Goal: Task Accomplishment & Management: Manage account settings

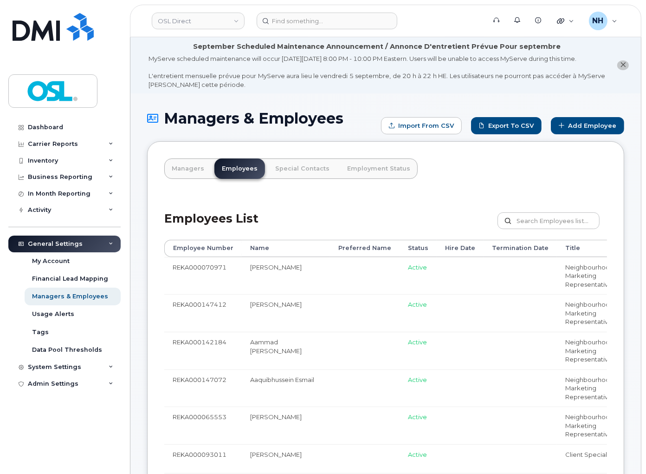
click at [361, 240] on div "Employees List Customize Filter Refresh Export" at bounding box center [385, 217] width 443 height 44
drag, startPoint x: 369, startPoint y: 232, endPoint x: 272, endPoint y: 187, distance: 107.2
click at [369, 232] on div "Employees List Customize Filter Refresh Export" at bounding box center [385, 217] width 443 height 44
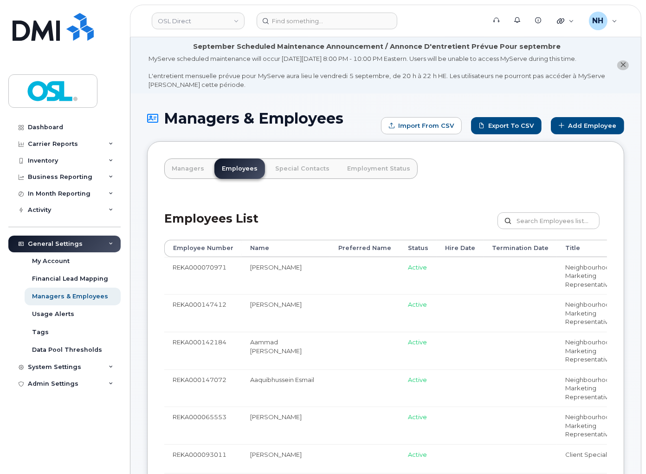
click at [300, 205] on div "Employees List Customize Filter Refresh Export" at bounding box center [385, 217] width 443 height 44
drag, startPoint x: 375, startPoint y: 85, endPoint x: 368, endPoint y: 85, distance: 6.5
click at [375, 85] on div "MyServe scheduled maintenance will occur on Friday September 5, 8:00 PM - 10:00…" at bounding box center [377, 71] width 457 height 34
click at [554, 229] on input "text" at bounding box center [549, 220] width 102 height 17
paste input "[PERSON_NAME]"
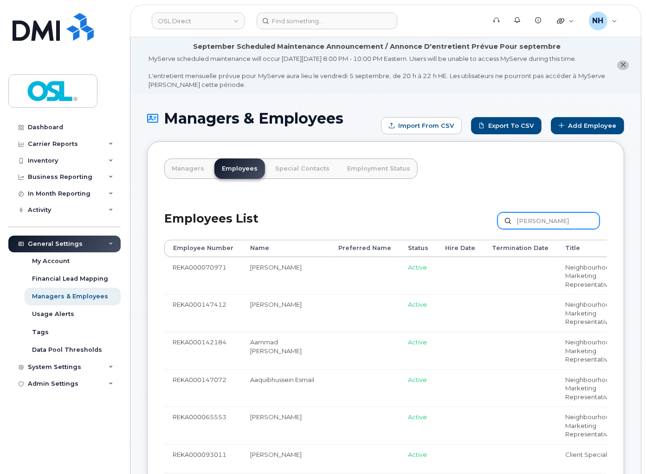
type input "[PERSON_NAME]"
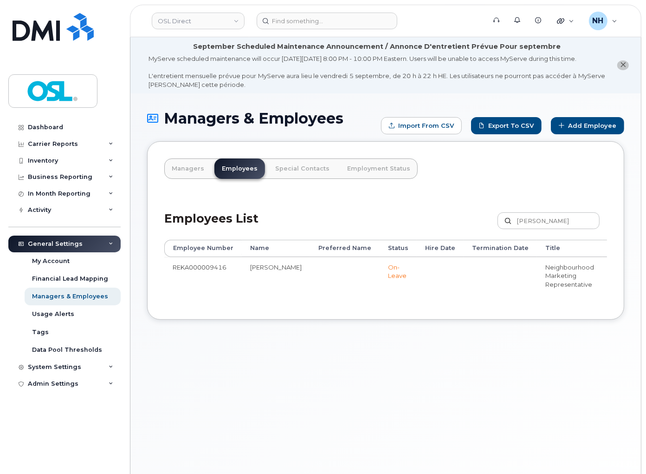
click at [353, 233] on div "Employees List [PERSON_NAME] Customize Filter Refresh Export" at bounding box center [385, 217] width 443 height 44
click at [186, 276] on td "REKA000009416" at bounding box center [203, 276] width 78 height 38
copy td "REKA000009416"
click at [312, 17] on input at bounding box center [327, 21] width 141 height 17
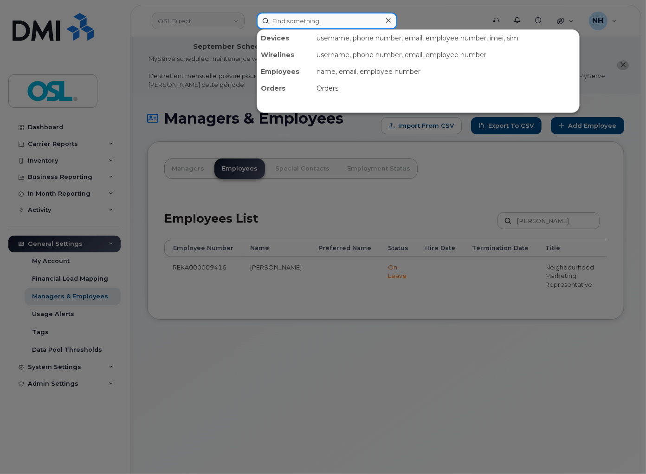
paste input "REKA000009416"
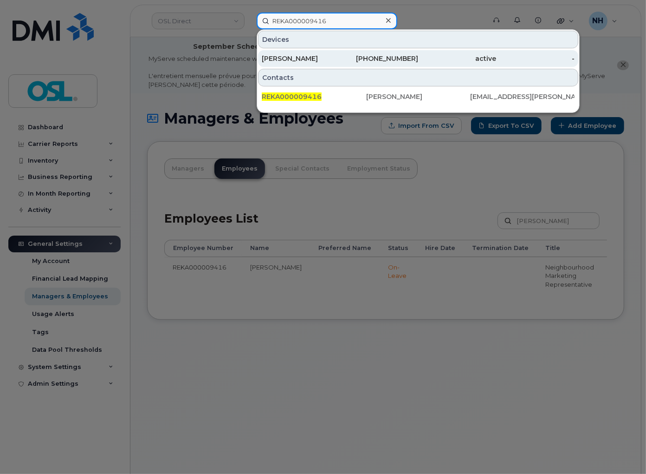
type input "REKA000009416"
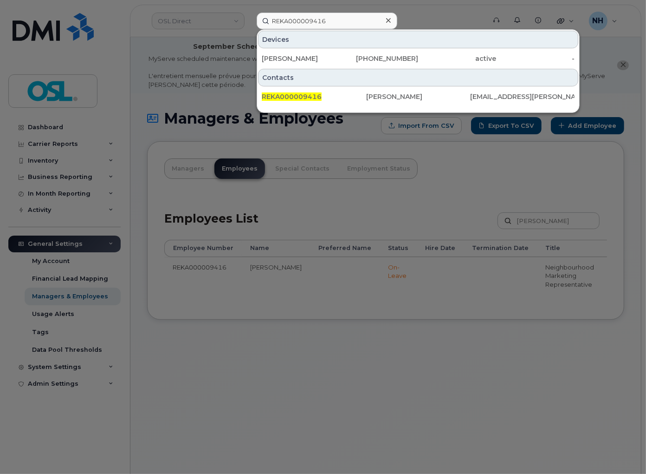
click at [317, 346] on div at bounding box center [323, 237] width 646 height 474
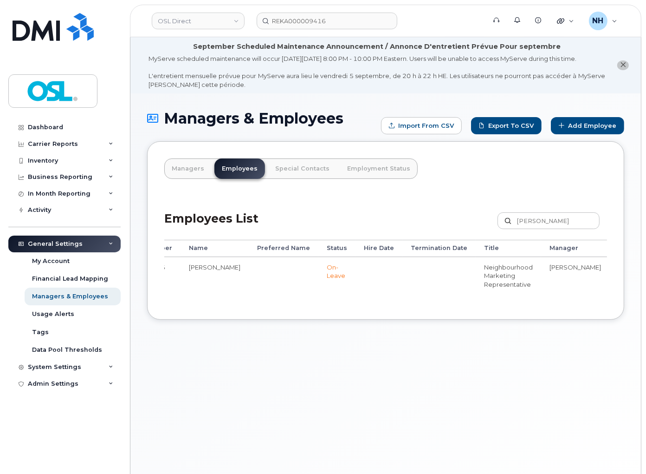
scroll to position [0, 163]
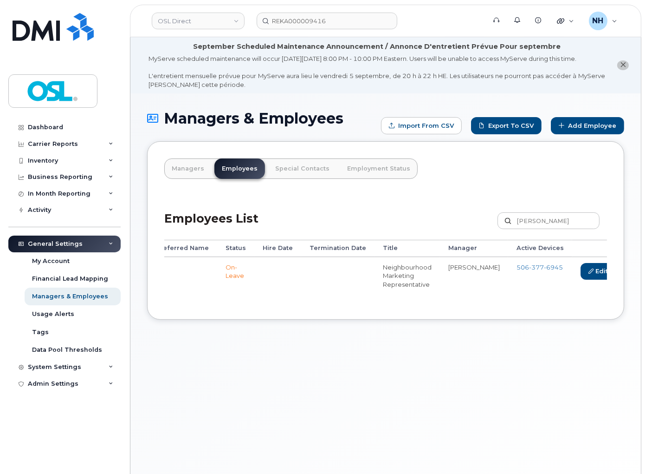
click at [620, 280] on link "Delete" at bounding box center [642, 271] width 45 height 17
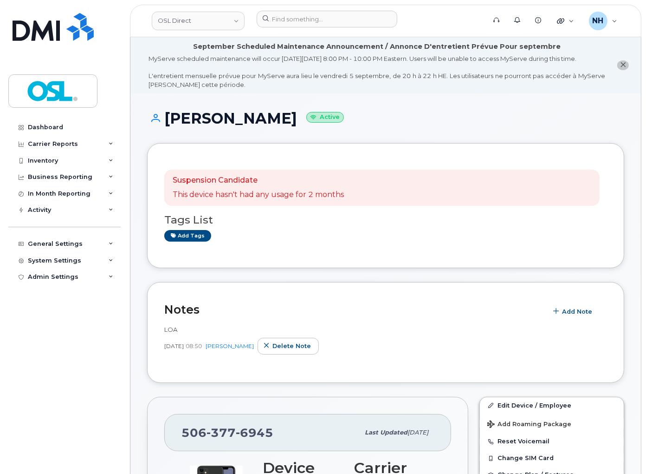
click at [294, 18] on input at bounding box center [327, 19] width 141 height 17
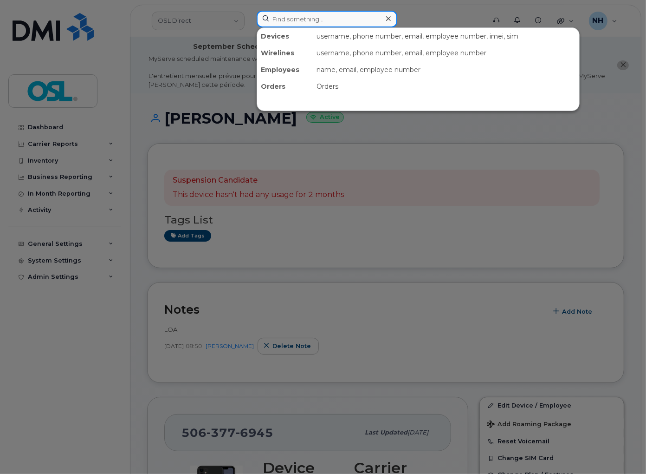
click at [286, 15] on input at bounding box center [327, 19] width 141 height 17
paste input "[EMAIL_ADDRESS][PERSON_NAME][DOMAIN_NAME]"
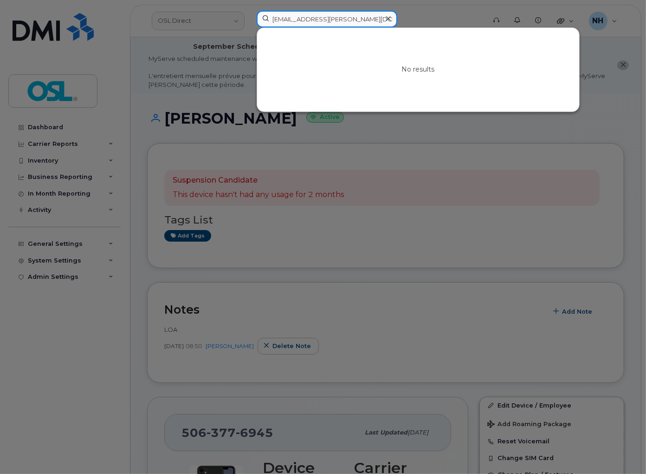
click at [291, 17] on input "Aiden.Mercer@osldirect.com" at bounding box center [327, 19] width 141 height 17
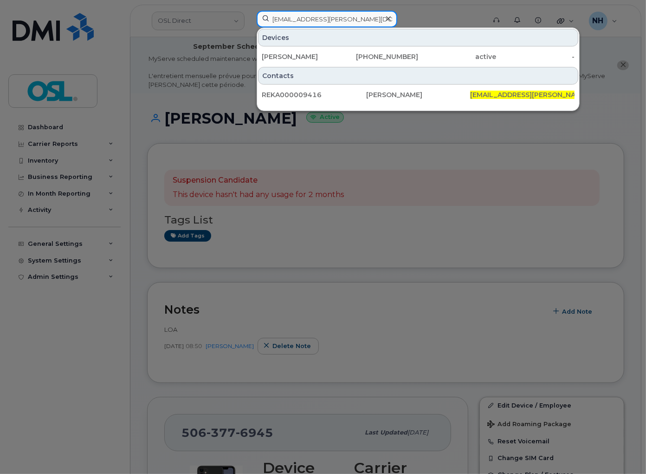
type input "Aiden.Mercer@osldirect.com"
click at [391, 220] on div at bounding box center [323, 237] width 646 height 474
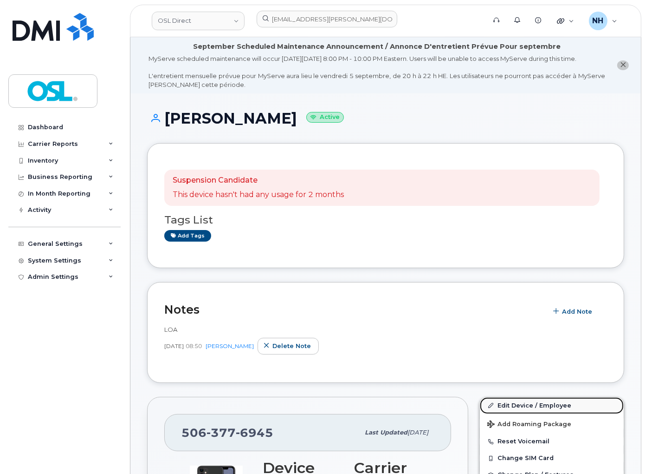
click at [544, 414] on link "Edit Device / Employee" at bounding box center [552, 405] width 144 height 17
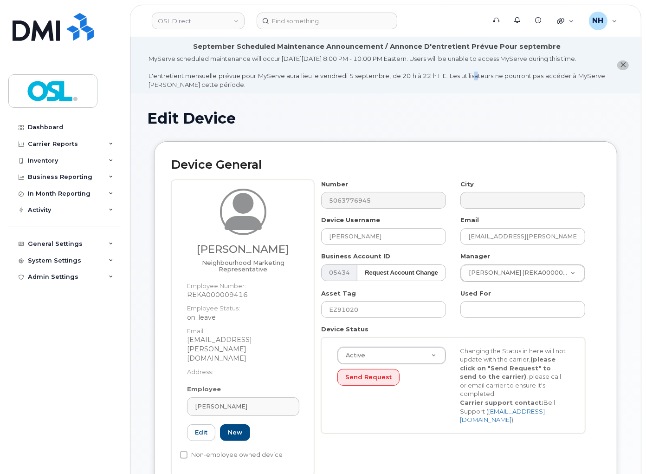
click at [476, 86] on div "MyServe scheduled maintenance will occur [DATE][DATE] 8:00 PM - 10:00 PM Easter…" at bounding box center [377, 71] width 457 height 34
click at [229, 402] on span "[PERSON_NAME]" at bounding box center [221, 406] width 52 height 9
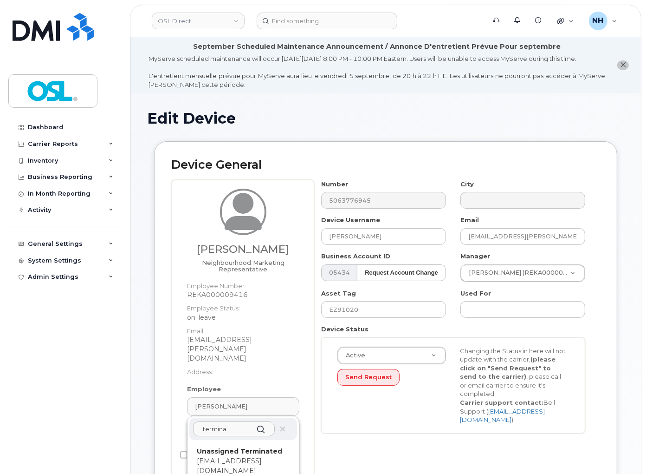
type input "termina"
click at [256, 447] on strong "Unassigned Terminated" at bounding box center [239, 451] width 85 height 8
type input "UT"
type input "Unassigned Terminated"
type input "support_2@osldirect.com"
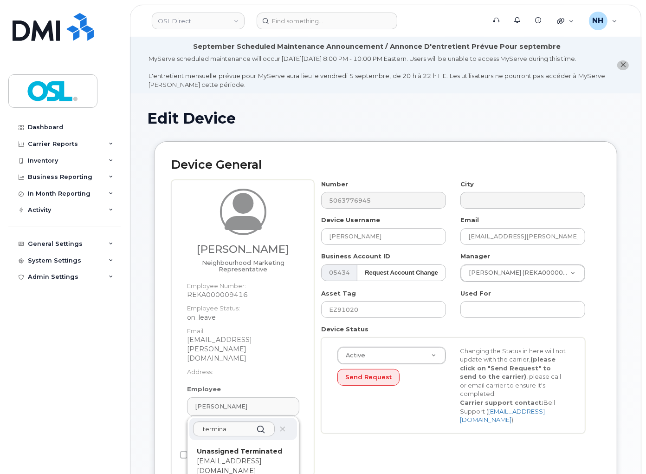
type input "4117510"
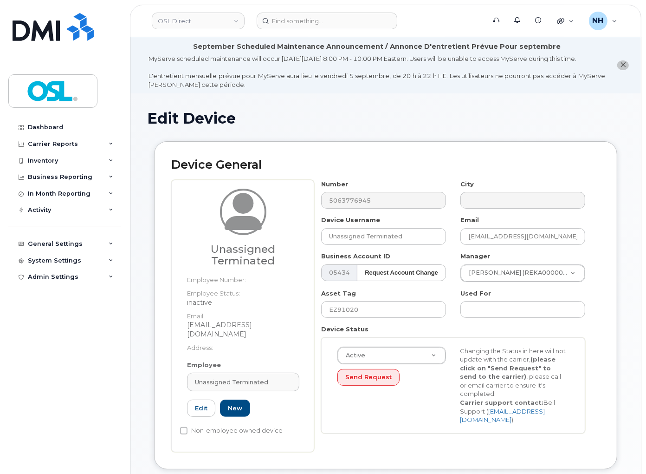
scroll to position [446, 0]
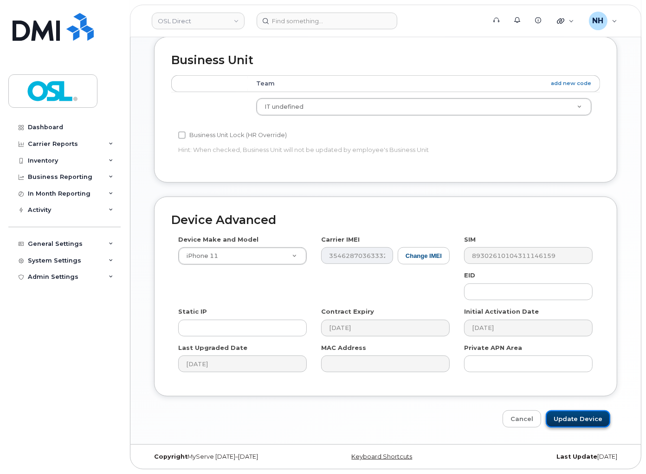
click at [579, 415] on input "Update Device" at bounding box center [578, 418] width 65 height 17
type input "Saving..."
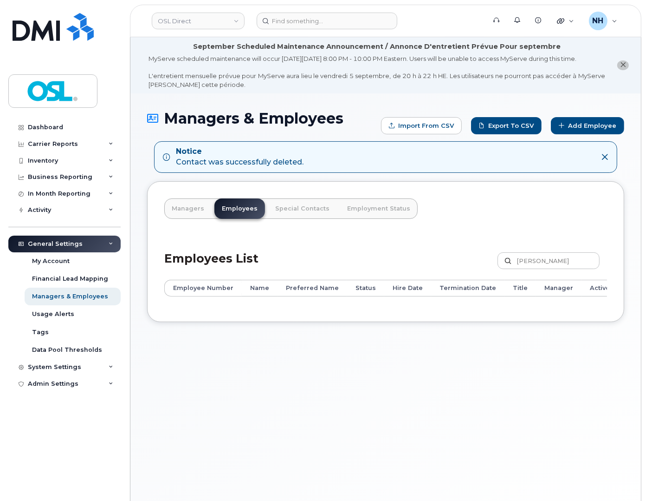
click at [393, 416] on div "Managers & Employees Import from CSV Export to CSV Add Employee Notice Contact …" at bounding box center [385, 312] width 511 height 438
click at [545, 266] on input "Aiden Mercer" at bounding box center [549, 260] width 102 height 17
click at [541, 267] on input "Aiden Mercer" at bounding box center [549, 260] width 102 height 17
paste input "REKA000150900"
type input "REKA000150900"
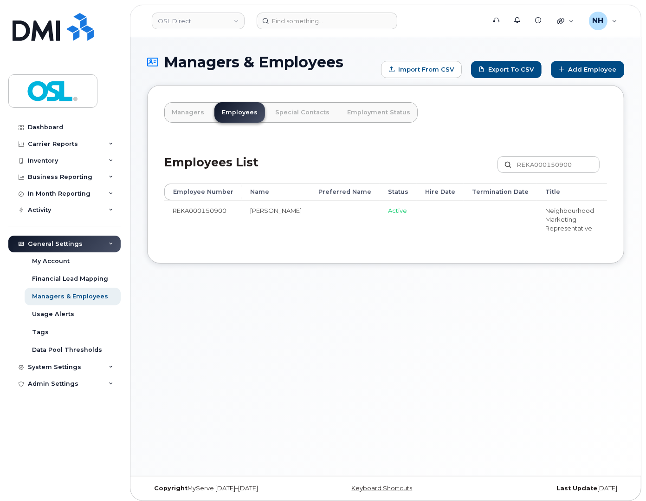
click at [182, 214] on td "REKA000150900" at bounding box center [203, 219] width 78 height 38
click at [182, 214] on div "Employees List REKA000150900 Customize Filter Refresh Export Employee Number Na…" at bounding box center [385, 192] width 443 height 107
click at [182, 183] on div "Employees List REKA000150900 Customize Filter Refresh Export" at bounding box center [385, 161] width 443 height 44
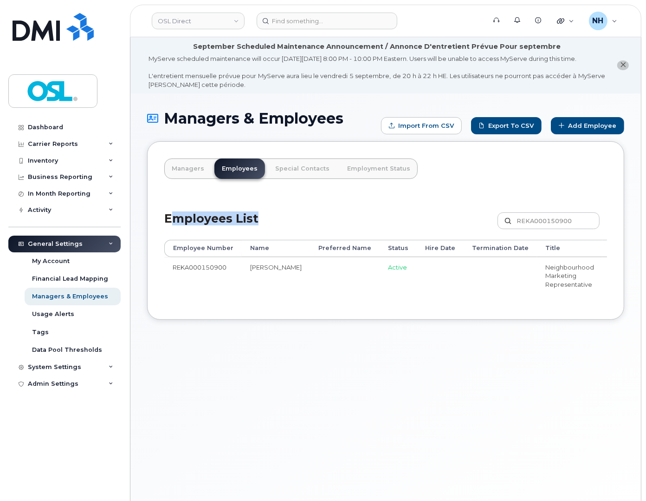
click at [196, 239] on h2 "Employees List" at bounding box center [211, 225] width 94 height 27
click at [199, 278] on td "REKA000150900" at bounding box center [203, 276] width 78 height 38
copy td "REKA000150900"
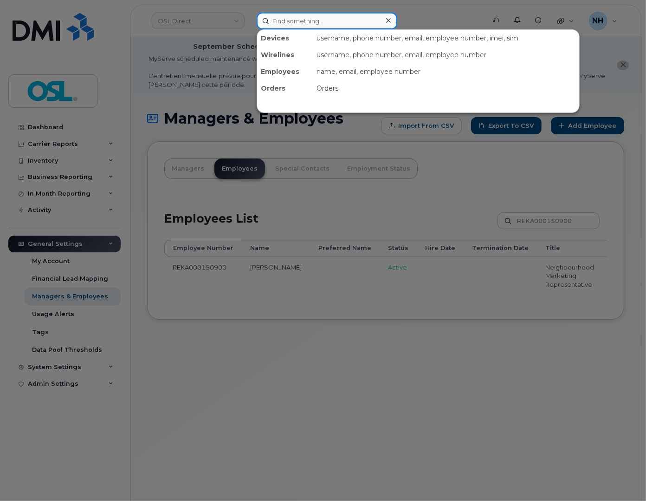
click at [300, 23] on input at bounding box center [327, 21] width 141 height 17
paste input "REKA000150900"
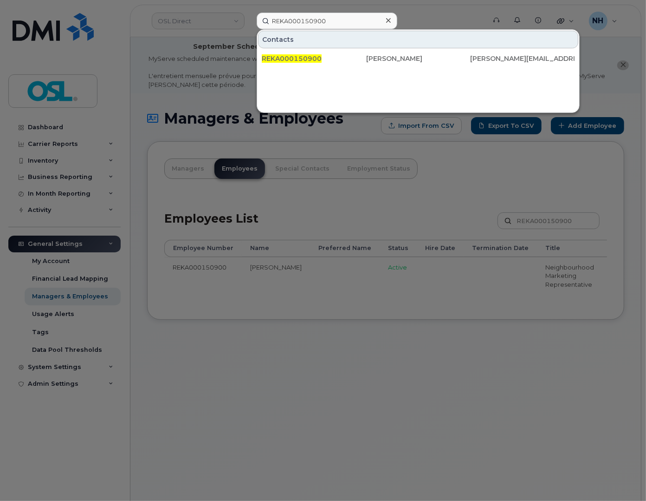
drag, startPoint x: 271, startPoint y: 396, endPoint x: 303, endPoint y: 269, distance: 130.3
click at [272, 396] on div at bounding box center [323, 250] width 646 height 501
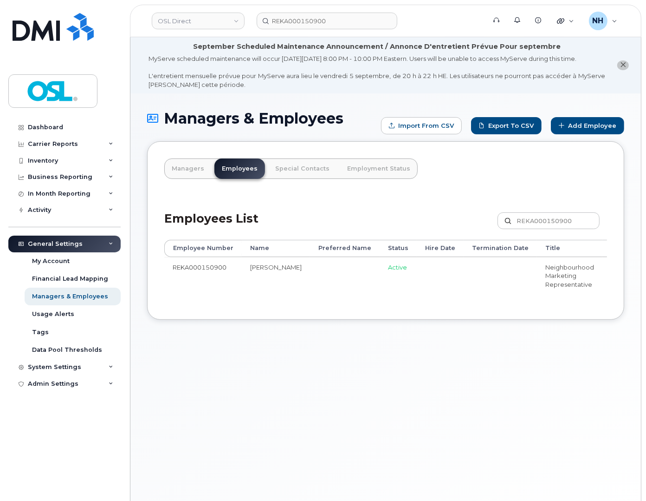
click at [310, 294] on td at bounding box center [345, 276] width 70 height 38
drag, startPoint x: 259, startPoint y: 284, endPoint x: 241, endPoint y: 273, distance: 21.3
click at [241, 273] on tr "REKA000150900 Sheikh Faizan Amin Active Neighbourhood Marketing Representative …" at bounding box center [499, 276] width 671 height 38
copy tr "Sheikh Faizan Amin"
click at [290, 21] on input "REKA000150900" at bounding box center [327, 21] width 141 height 17
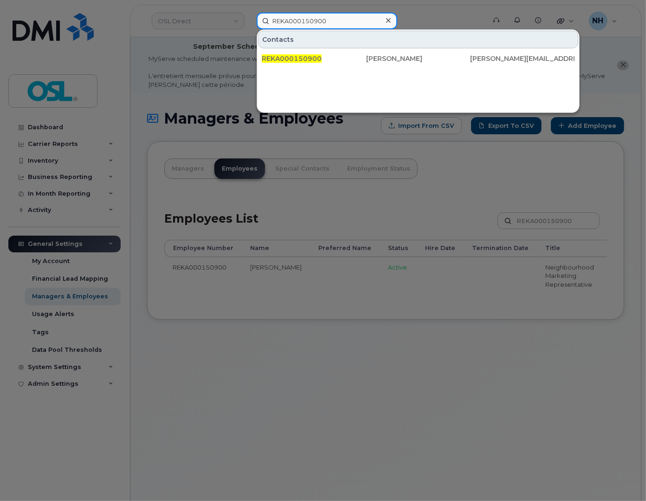
paste input "Sheikh Faizan Amin"
type input "Sheikh Faizan Amin"
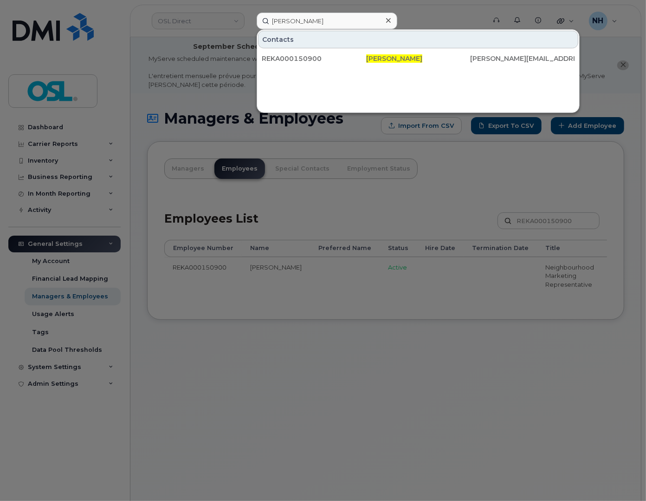
click at [211, 346] on div at bounding box center [323, 250] width 646 height 501
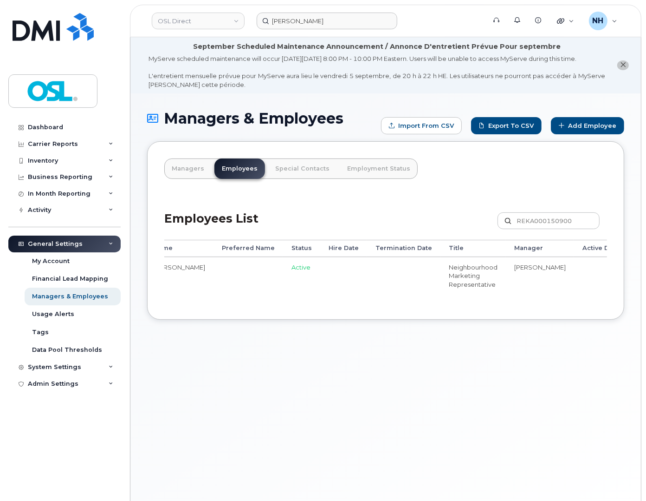
scroll to position [0, 168]
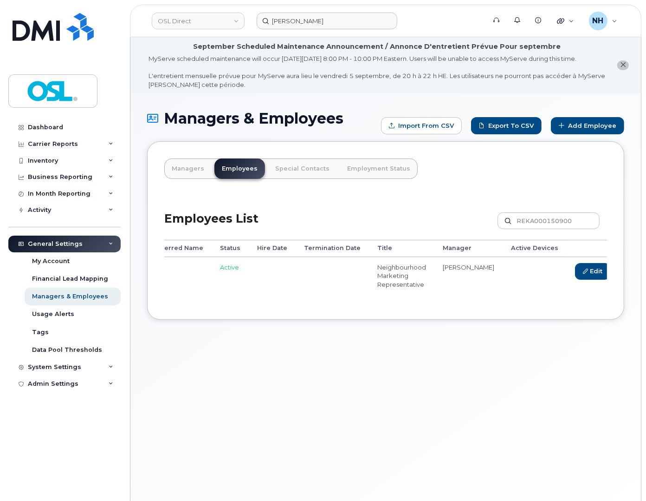
click at [614, 275] on link "Delete" at bounding box center [636, 271] width 45 height 17
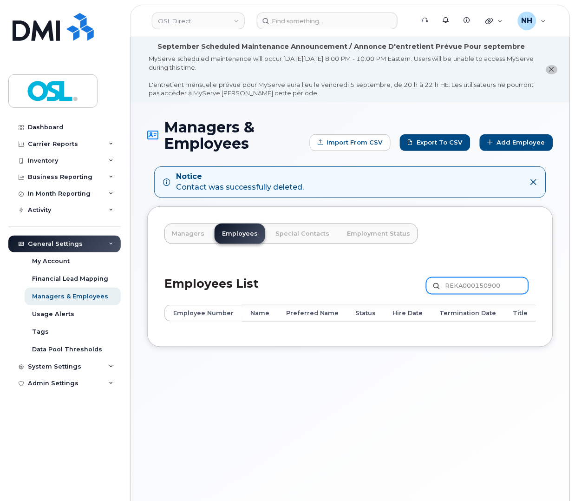
click at [473, 285] on input "REKA000150900" at bounding box center [477, 285] width 102 height 17
type input "KETOCHA"
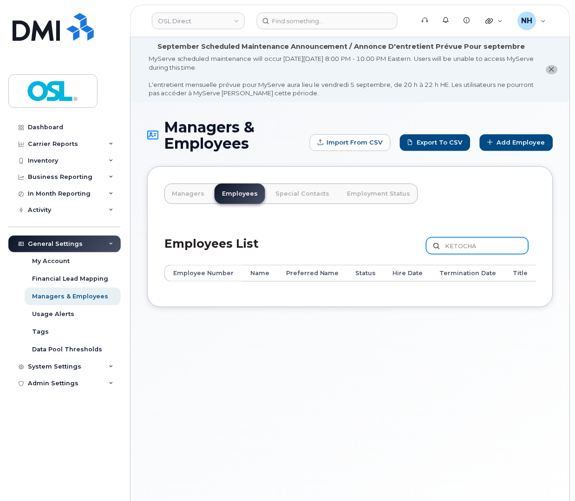
click at [476, 182] on div "Managers Employees Special Contacts Employment Status Employees List [GEOGRAPHI…" at bounding box center [350, 236] width 406 height 141
click at [465, 242] on input "KETOCHA" at bounding box center [477, 245] width 102 height 17
click at [474, 243] on input "KETOCHA" at bounding box center [477, 245] width 102 height 17
click at [474, 244] on input "KETOCHA" at bounding box center [477, 245] width 102 height 17
click at [489, 247] on input "KETOCHA" at bounding box center [477, 245] width 102 height 17
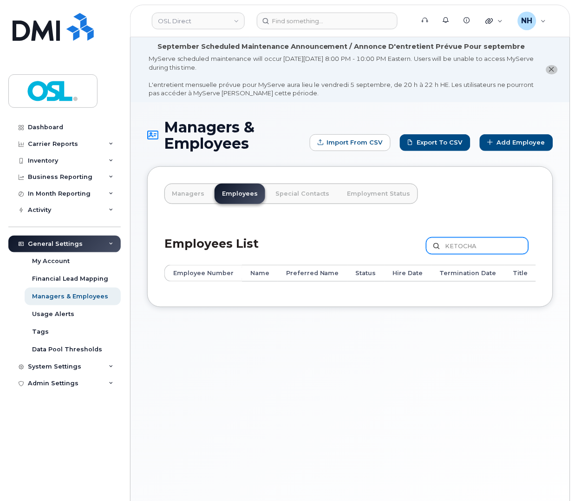
click at [489, 248] on input "KETOCHA" at bounding box center [477, 245] width 102 height 17
click at [437, 350] on div "Managers & Employees Import from CSV Export to CSV Add Employee Managers Employ…" at bounding box center [349, 321] width 439 height 438
click at [387, 359] on div "Managers & Employees Import from CSV Export to CSV Add Employee Managers Employ…" at bounding box center [349, 321] width 439 height 438
click at [473, 237] on input "KETOCHA" at bounding box center [477, 245] width 102 height 17
type input "239867"
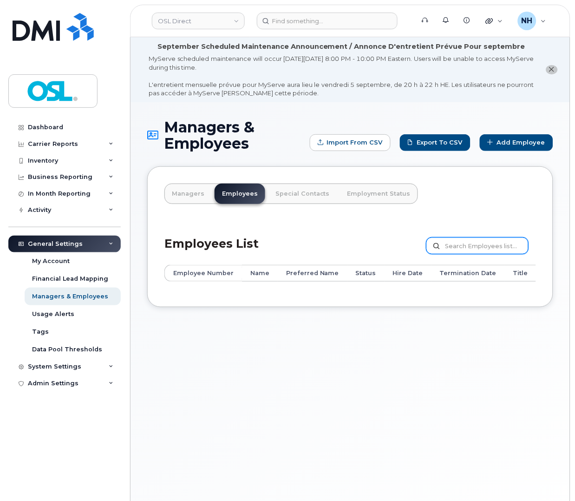
click at [469, 244] on input "text" at bounding box center [477, 245] width 102 height 17
type input "L"
type input "[PERSON_NAME]\"
click at [491, 251] on input "[PERSON_NAME]\" at bounding box center [477, 245] width 102 height 17
type input "[PERSON_NAME]"
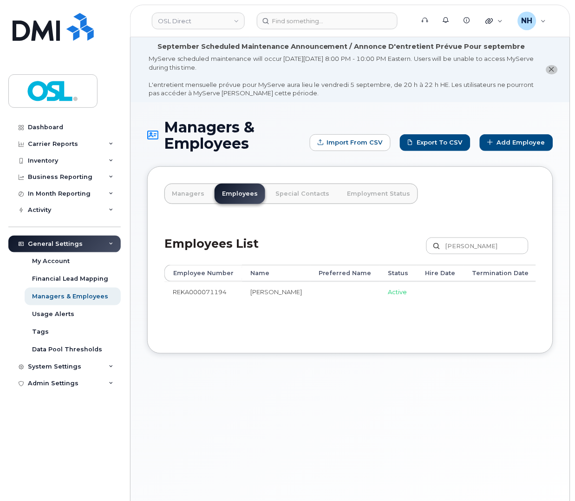
click at [224, 326] on td "REKA000071194" at bounding box center [203, 304] width 78 height 46
drag, startPoint x: 288, startPoint y: 335, endPoint x: 355, endPoint y: 334, distance: 67.3
click at [355, 334] on div "Employee Number Name Preferred Name Status Hire Date Termination Date Title Man…" at bounding box center [349, 301] width 371 height 72
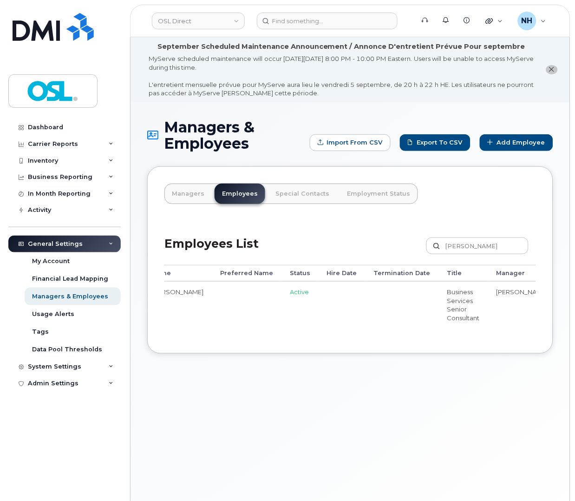
scroll to position [0, 95]
drag, startPoint x: 291, startPoint y: 393, endPoint x: 305, endPoint y: 374, distance: 24.2
click at [291, 393] on div "Managers & Employees Import from CSV Export to CSV Add Employee Managers Employ…" at bounding box center [349, 321] width 439 height 438
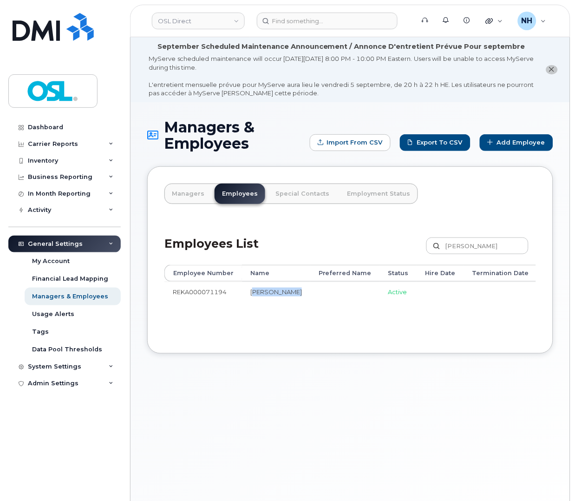
drag, startPoint x: 289, startPoint y: 300, endPoint x: 246, endPoint y: 288, distance: 44.4
click at [246, 288] on tr "REKA000071194 Siddarth Kotecha Active Business Services Senior Consultant Guy T…" at bounding box center [491, 304] width 655 height 46
copy tr "Siddarth Kotecha"
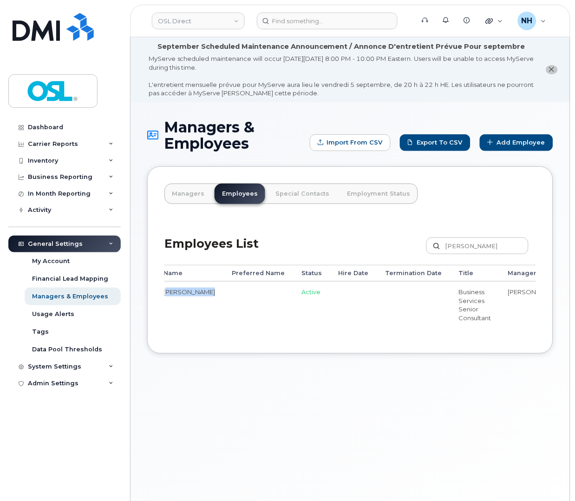
scroll to position [0, 228]
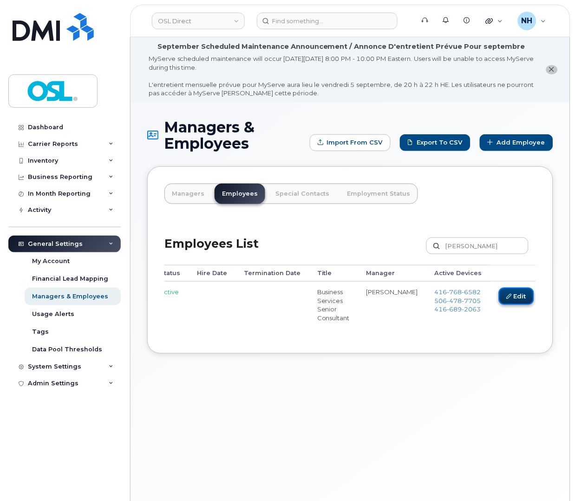
click at [499, 294] on link "Edit" at bounding box center [516, 295] width 35 height 17
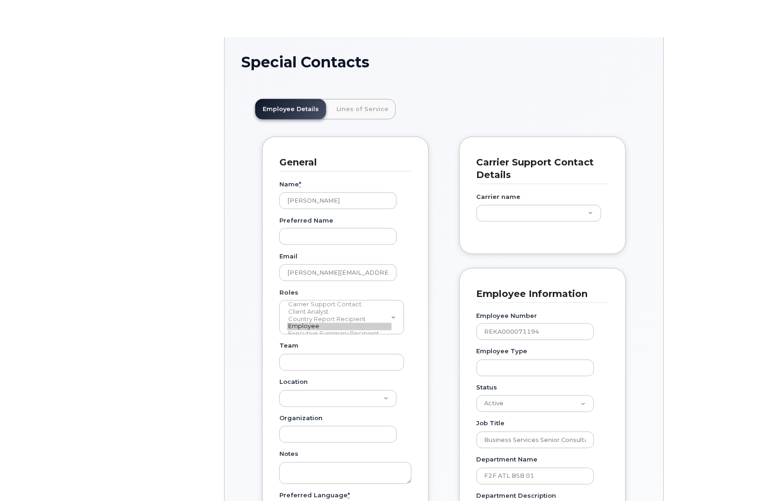
scroll to position [28, 0]
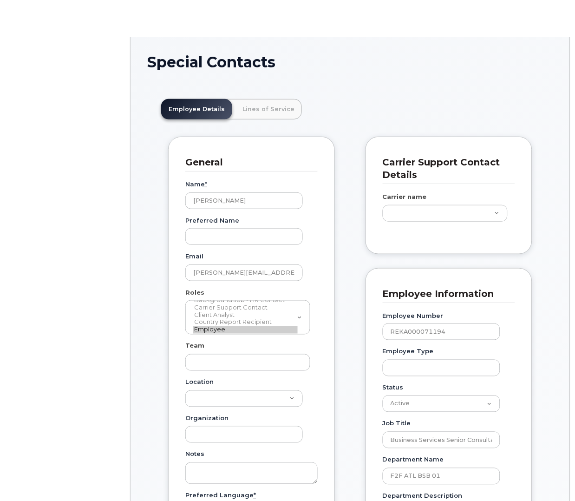
type input "3358031"
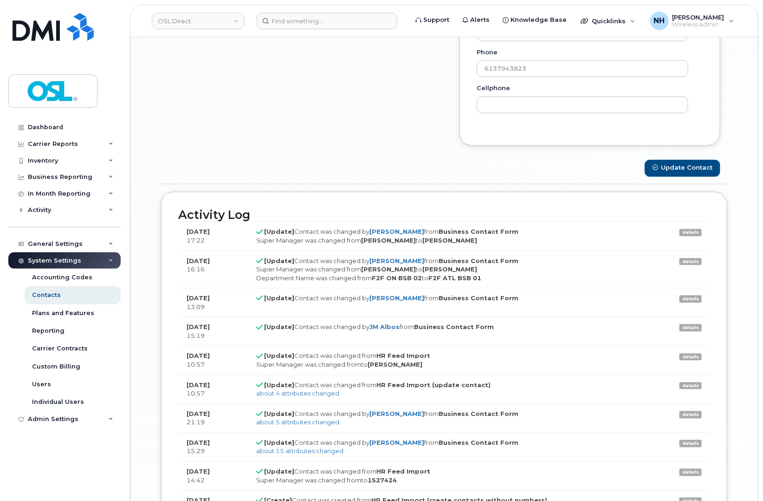
scroll to position [854, 0]
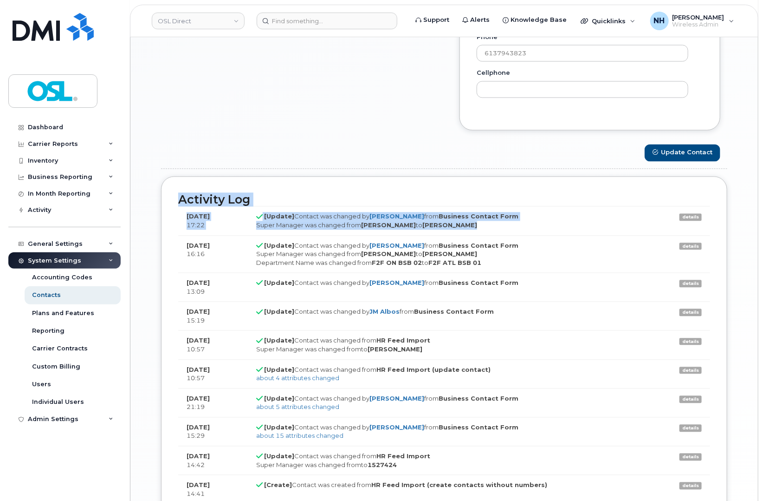
drag, startPoint x: 216, startPoint y: 198, endPoint x: 513, endPoint y: 225, distance: 298.4
click at [513, 225] on div "Activity Log Jul 17, 2025 17:22 [Update] Contact was changed by Natalia Hernand…" at bounding box center [444, 352] width 567 height 352
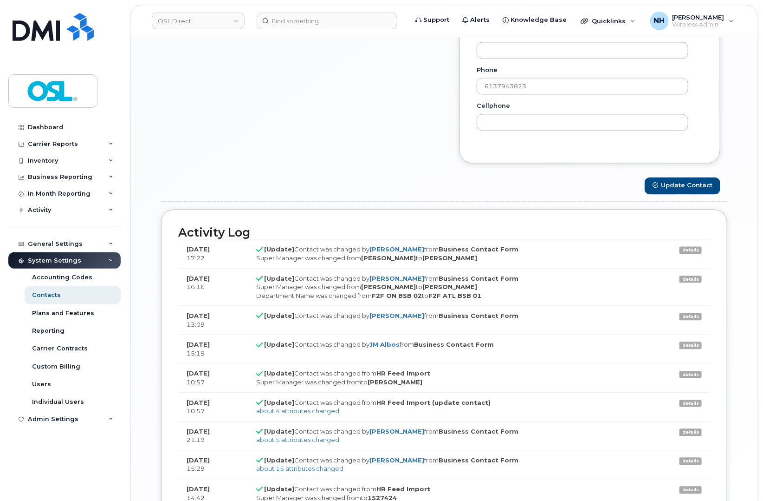
scroll to position [802, 0]
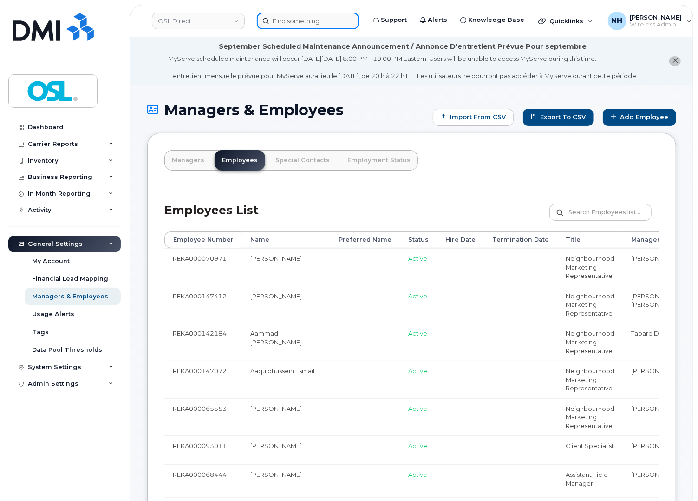
click at [289, 19] on input at bounding box center [308, 21] width 102 height 17
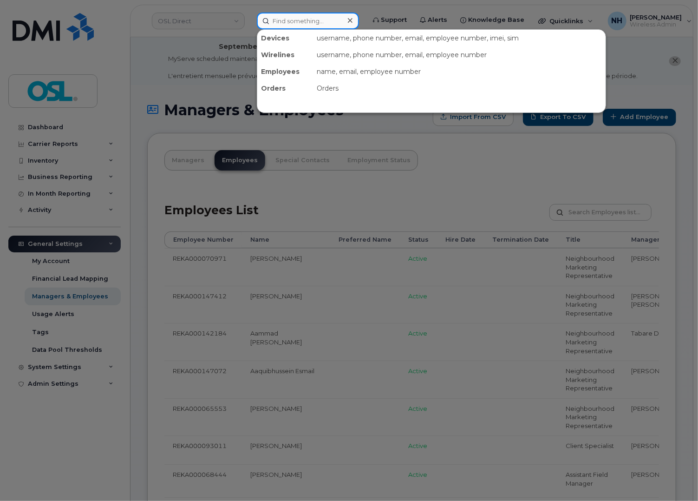
paste input "506-478-7705?"
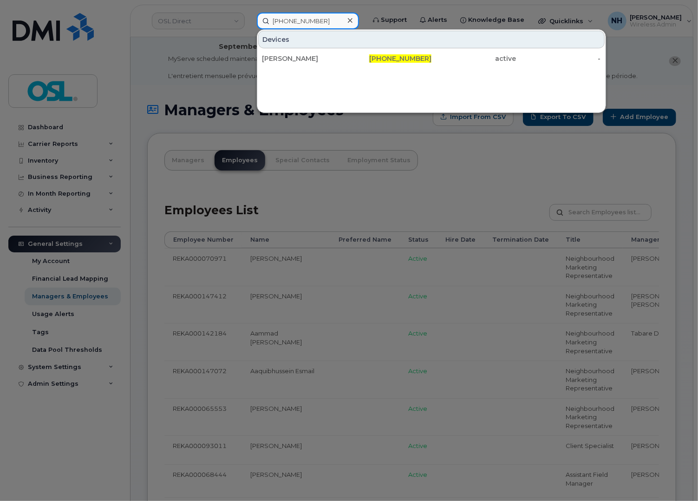
type input "506-478-7705"
click at [280, 229] on div at bounding box center [349, 250] width 698 height 501
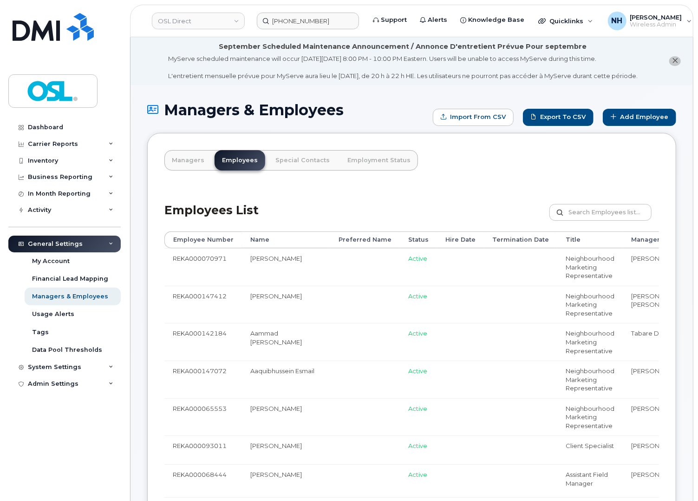
click at [513, 198] on div "Employees List Customize Filter Refresh Export" at bounding box center [411, 209] width 495 height 44
click at [596, 221] on input "text" at bounding box center [600, 212] width 102 height 17
paste input "REKA000069932"
type input "REKA000069932"
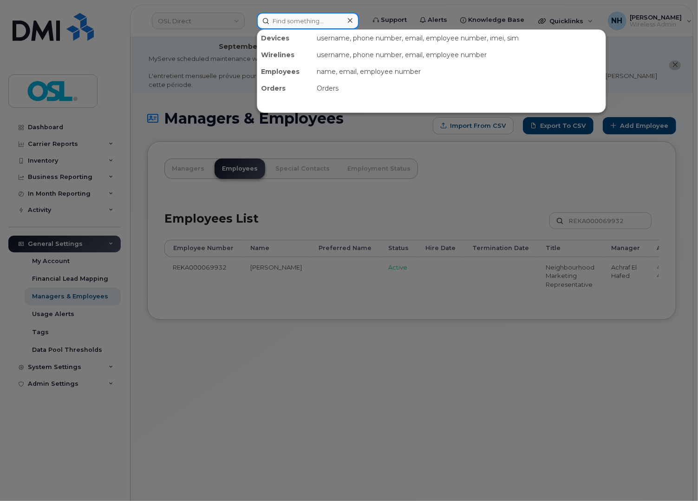
click at [297, 15] on input at bounding box center [308, 21] width 102 height 17
paste input "REKA000069932"
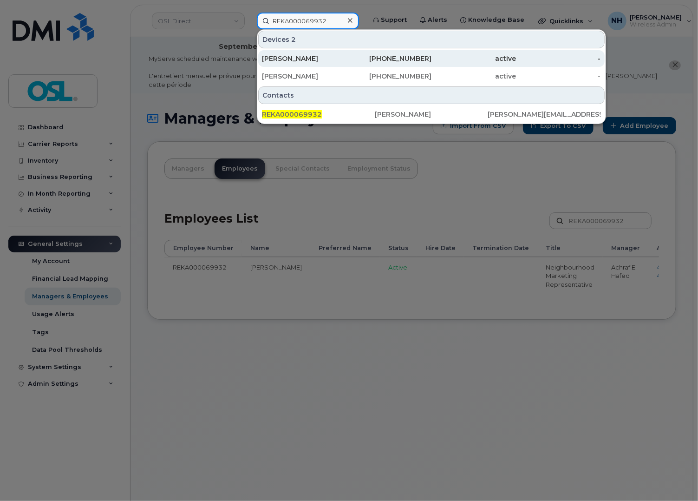
type input "REKA000069932"
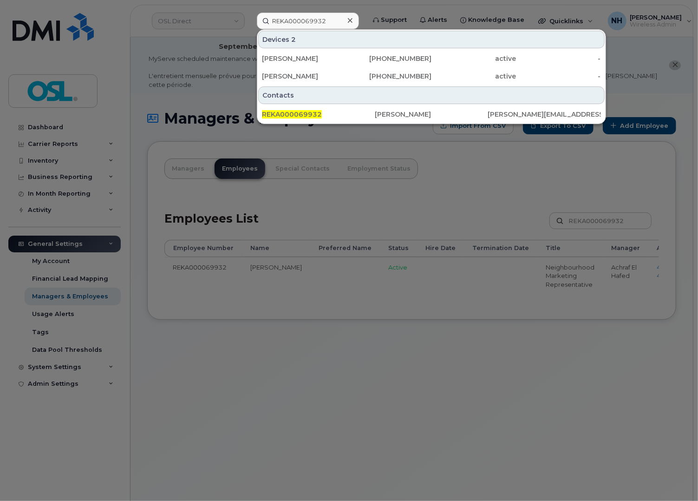
click at [321, 466] on div at bounding box center [349, 250] width 698 height 501
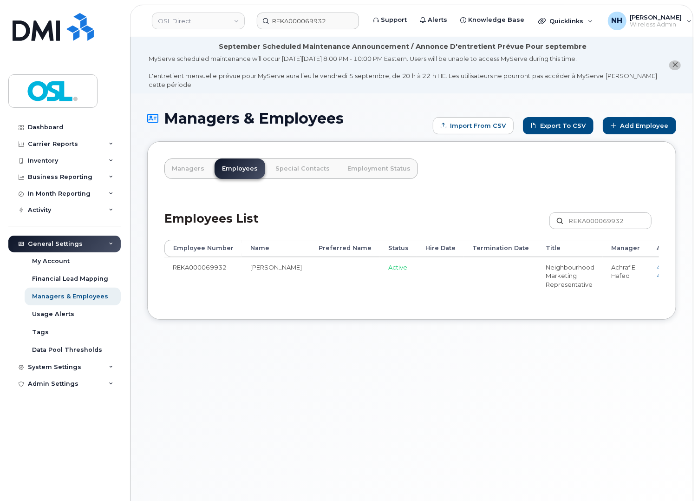
click at [284, 346] on div "Managers & Employees Import from CSV Export to CSV Add Employee Managers Employ…" at bounding box center [411, 312] width 562 height 438
click at [516, 175] on div "Managers Employees Special Contacts Employment Status Employees List REKA000069…" at bounding box center [411, 230] width 529 height 178
drag, startPoint x: 328, startPoint y: 346, endPoint x: 326, endPoint y: 330, distance: 16.8
click at [328, 347] on div "Managers & Employees Import from CSV Export to CSV Add Employee Managers Employ…" at bounding box center [411, 312] width 562 height 438
click at [189, 266] on td "REKA000069932" at bounding box center [203, 276] width 78 height 38
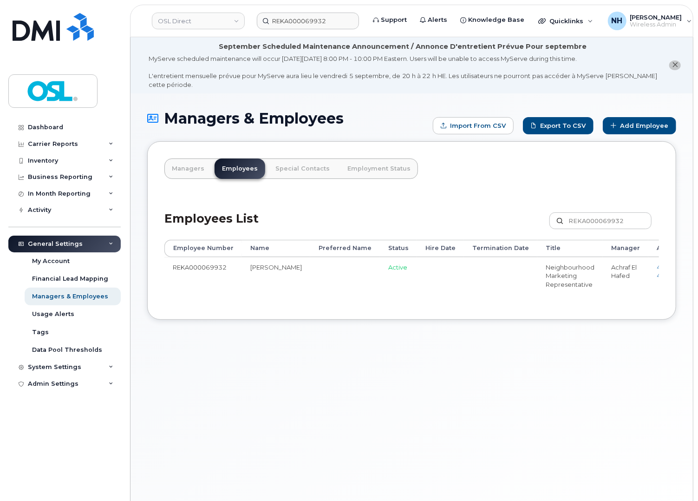
click at [189, 266] on td "REKA000069932" at bounding box center [203, 276] width 78 height 38
copy td "REKA000069932"
click at [285, 374] on div "Managers & Employees Import from CSV Export to CSV Add Employee Managers Employ…" at bounding box center [411, 312] width 562 height 438
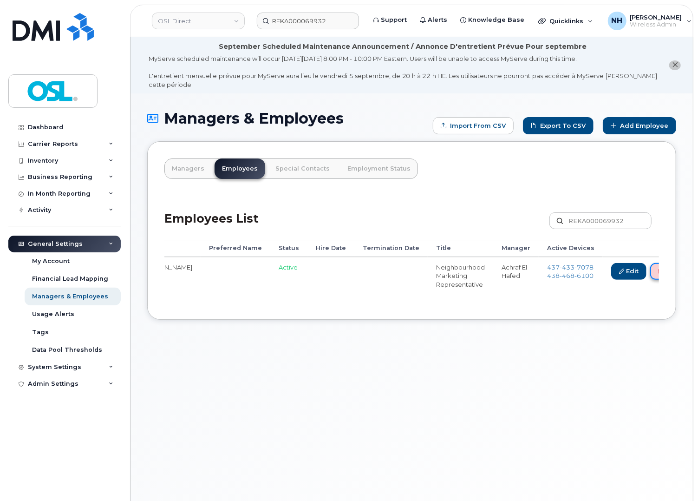
click at [650, 270] on link "Delete" at bounding box center [672, 271] width 45 height 17
click at [650, 271] on link "Delete" at bounding box center [672, 271] width 45 height 17
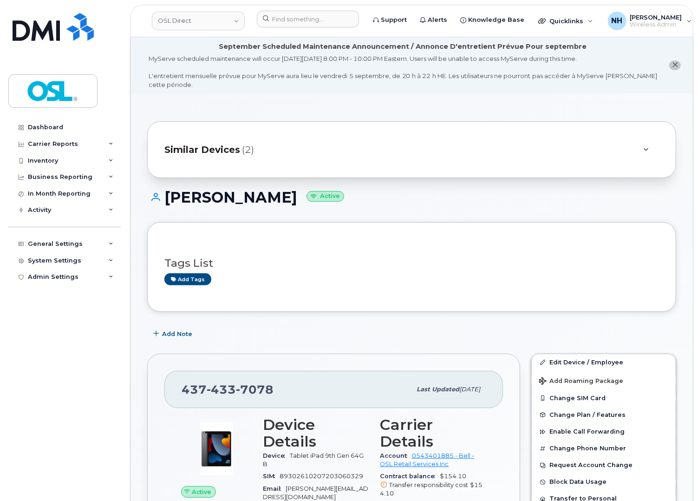
click at [306, 335] on div "Add Note" at bounding box center [411, 334] width 529 height 17
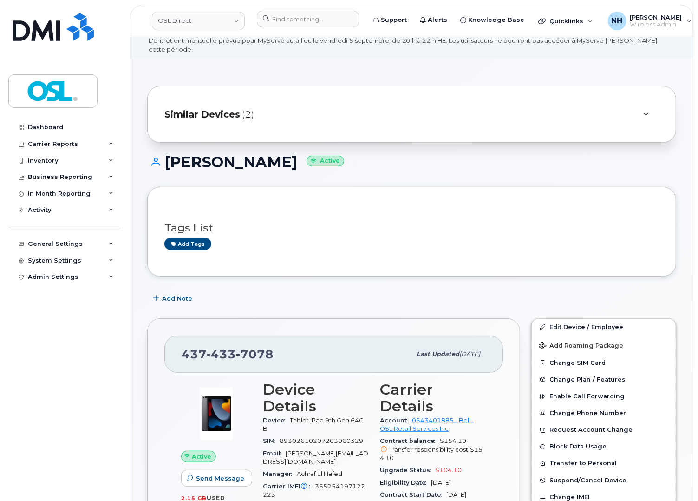
scroll to position [52, 0]
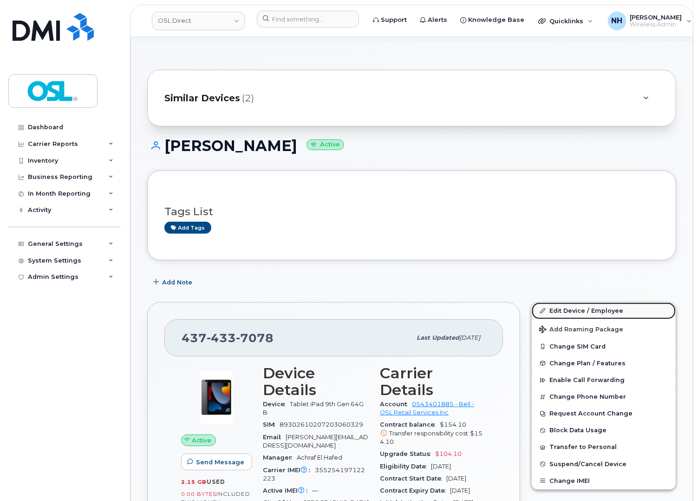
click at [587, 310] on link "Edit Device / Employee" at bounding box center [604, 310] width 144 height 17
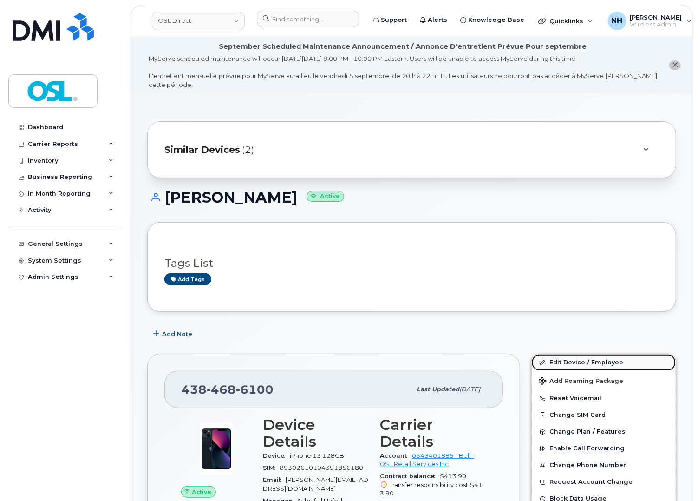
click at [567, 358] on link "Edit Device / Employee" at bounding box center [604, 362] width 144 height 17
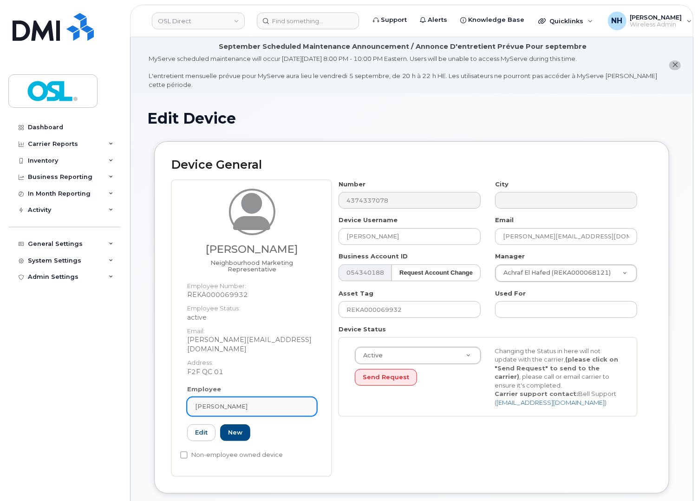
click at [271, 402] on div "Karim Amara" at bounding box center [252, 406] width 114 height 9
paste input "TERMINA"
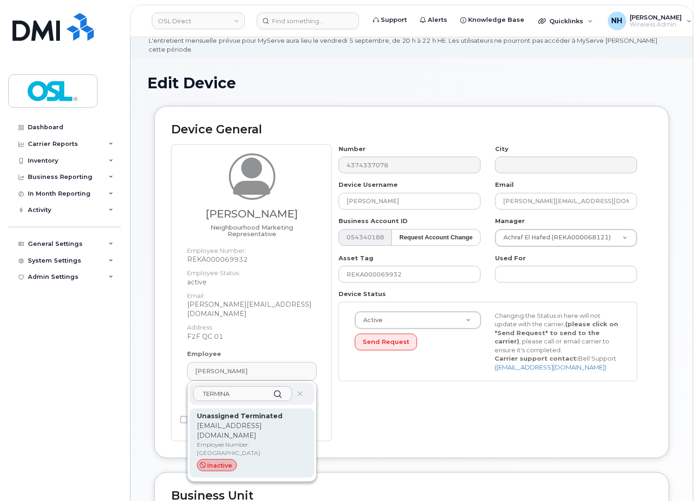
scroll to position [52, 0]
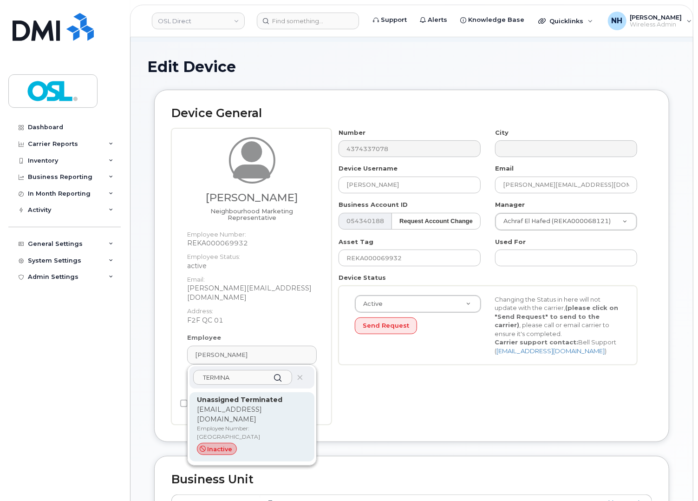
type input "TERMINA"
click at [258, 404] on p "support_2@osldirect.com" at bounding box center [252, 414] width 110 height 20
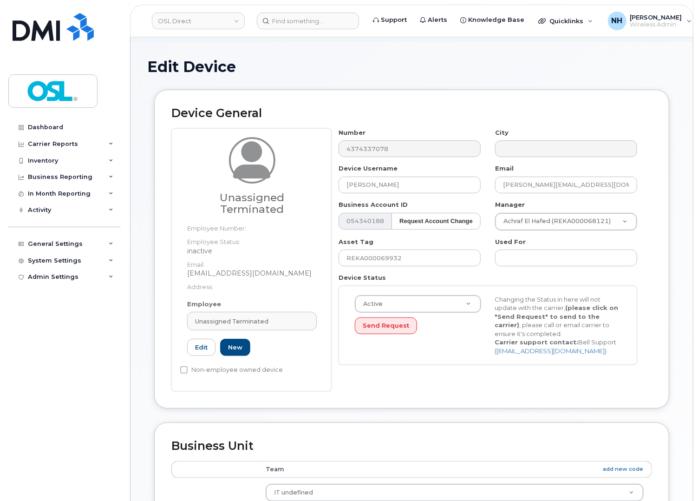
type input "UT"
type input "Unassigned Terminated"
type input "support_2@osldirect.com"
type input "4117510"
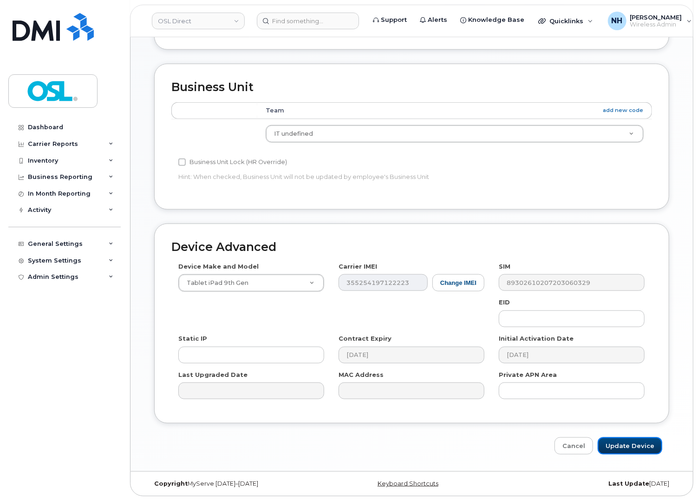
click at [646, 447] on input "Update Device" at bounding box center [630, 445] width 65 height 17
type input "Saving..."
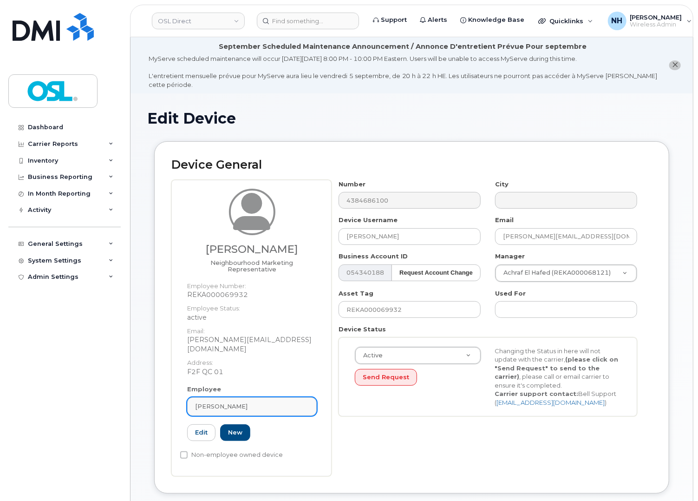
click at [242, 397] on link "Karim Amara" at bounding box center [252, 406] width 130 height 19
paste input "TERMINA"
type input "TERMINA"
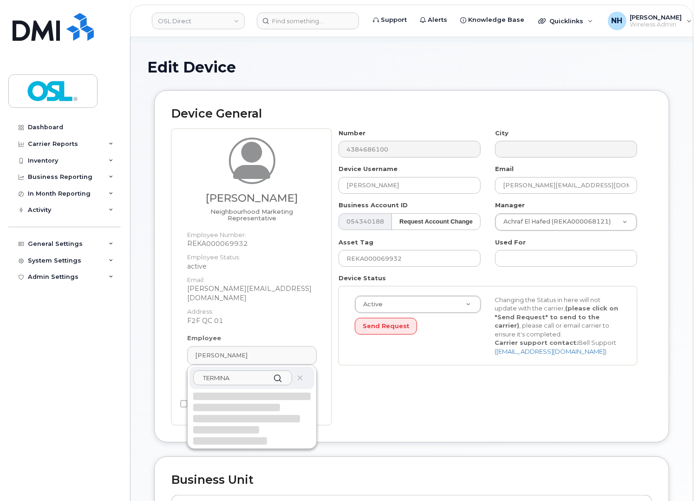
scroll to position [52, 0]
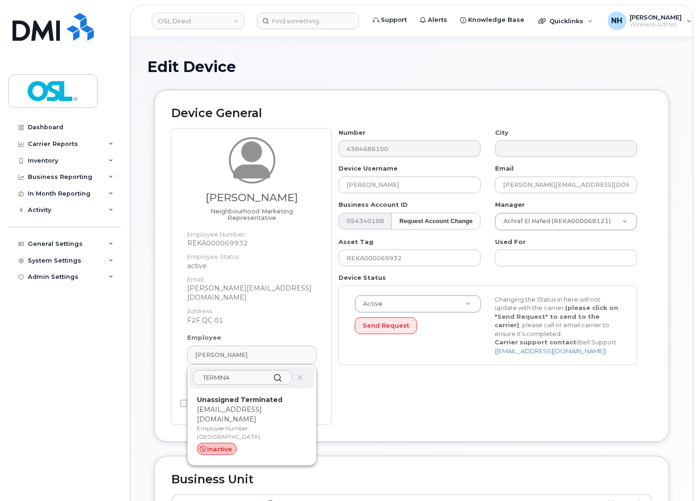
click at [246, 424] on p "Employee Number: UT" at bounding box center [252, 432] width 110 height 17
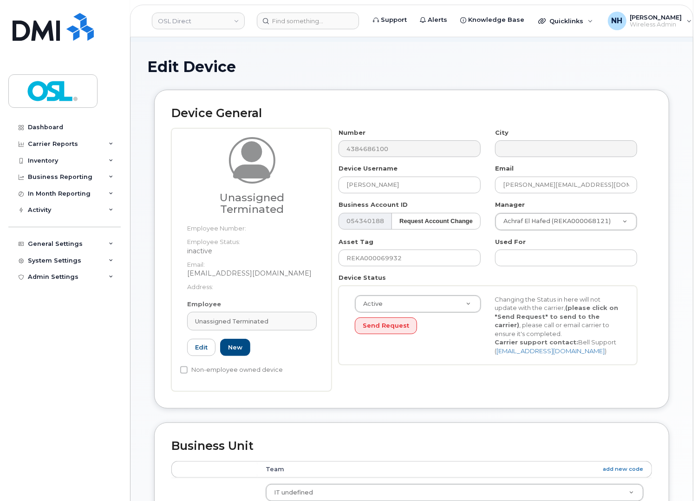
type input "UT"
type input "Unassigned Terminated"
type input "support_2@osldirect.com"
type input "4117510"
click at [268, 317] on div "Unassigned Terminated" at bounding box center [252, 321] width 114 height 9
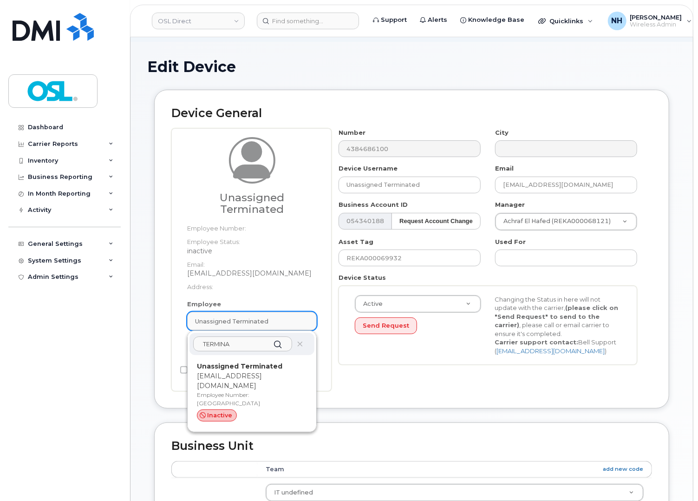
paste input "TERMINA"
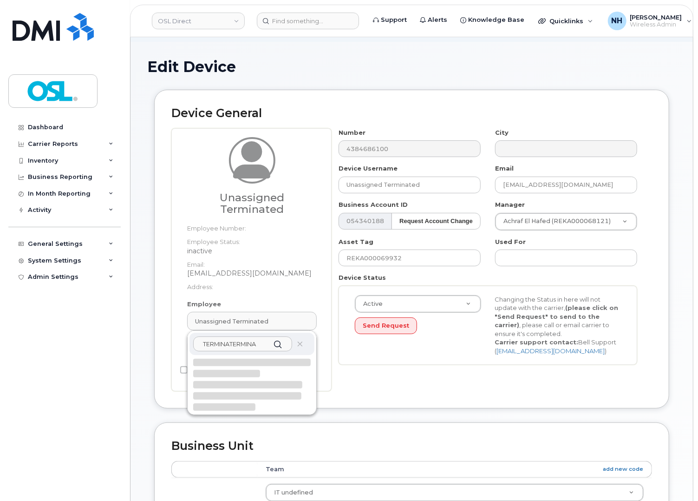
paste input "TERMINA"
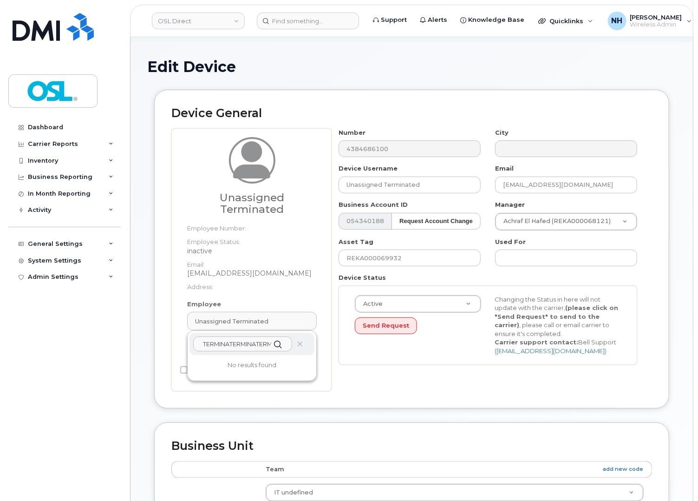
scroll to position [0, 5]
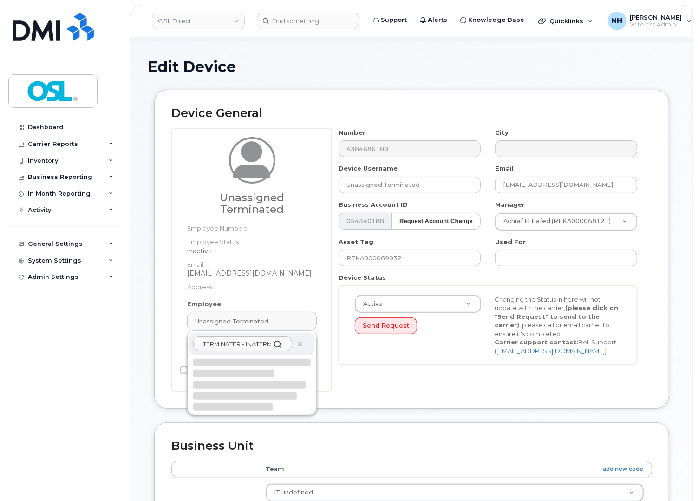
paste input "text"
type input "TERMINA"
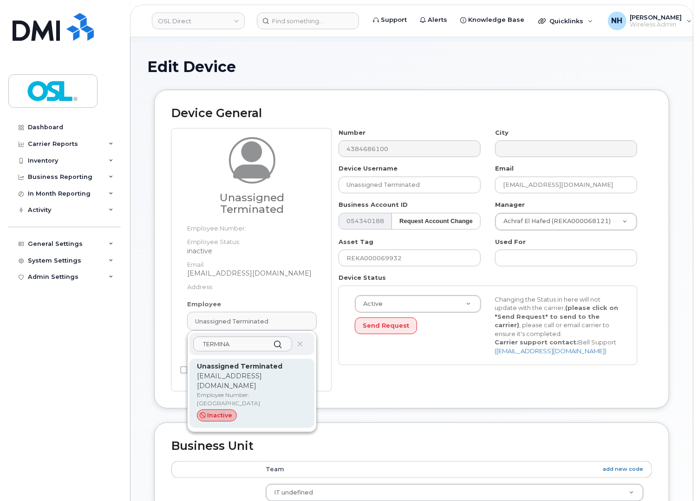
click at [244, 391] on p "Employee Number: UT" at bounding box center [252, 399] width 110 height 17
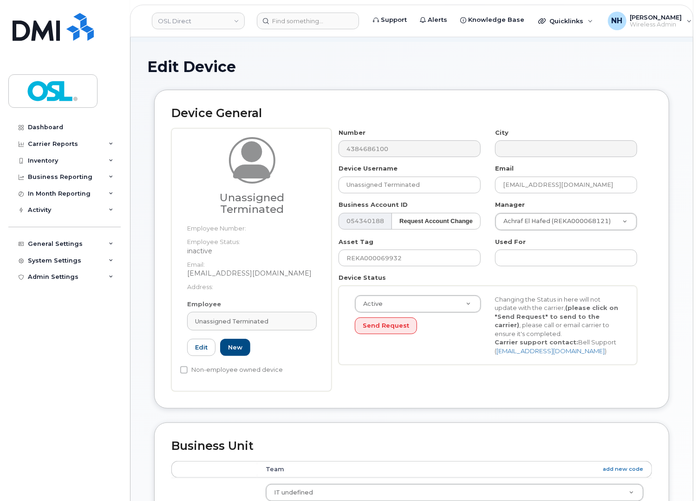
type input "4117510"
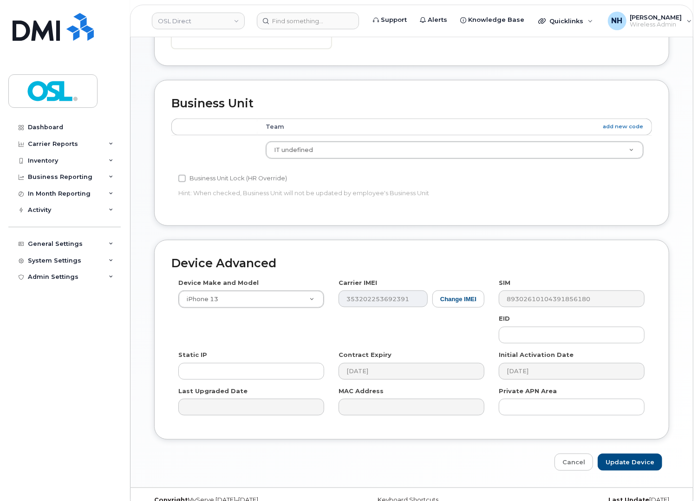
scroll to position [410, 0]
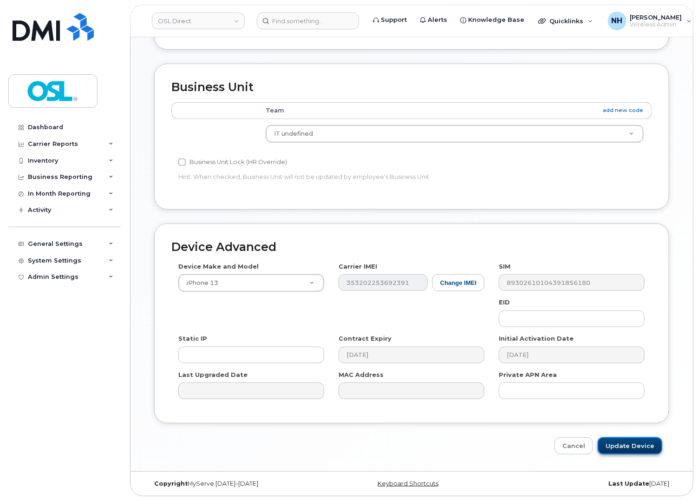
drag, startPoint x: 633, startPoint y: 446, endPoint x: 641, endPoint y: 447, distance: 7.5
click at [634, 446] on input "Update Device" at bounding box center [630, 445] width 65 height 17
type input "Saving..."
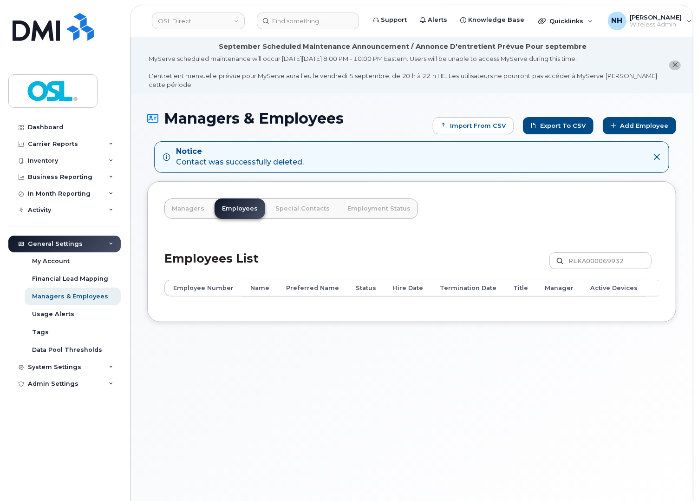
click at [377, 358] on div "Managers & Employees Import from CSV Export to CSV Add Employee Notice Contact …" at bounding box center [411, 312] width 562 height 438
